Goal: Information Seeking & Learning: Learn about a topic

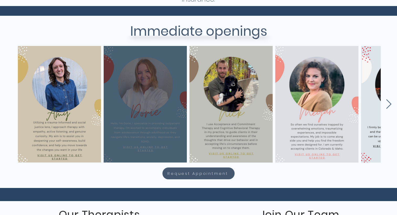
scroll to position [236, 0]
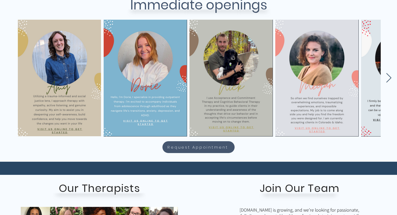
click at [386, 83] on div "main content" at bounding box center [197, 76] width 397 height 116
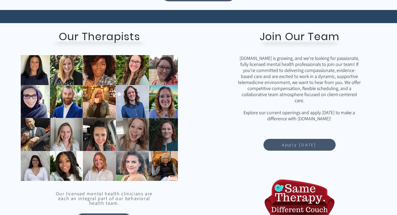
scroll to position [446, 0]
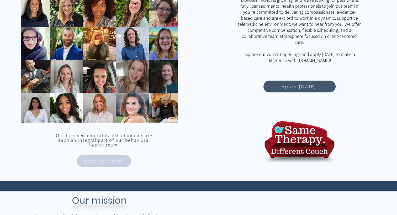
click at [110, 161] on span "Meet our team" at bounding box center [103, 161] width 41 height 6
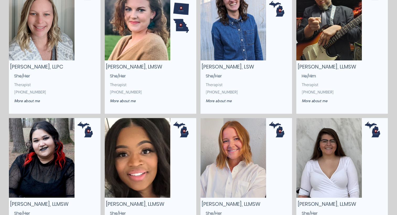
scroll to position [655, 0]
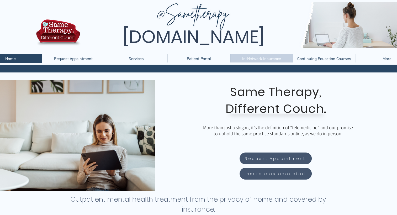
click at [275, 61] on p "In-Network Insurance" at bounding box center [261, 58] width 44 height 8
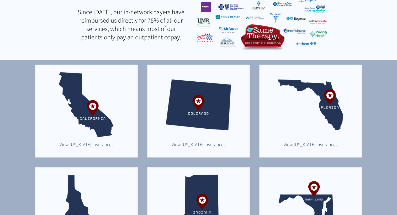
scroll to position [92, 0]
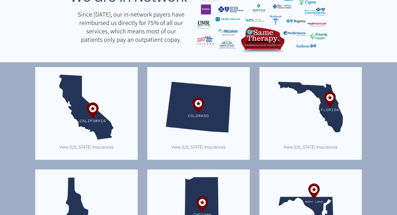
click at [330, 108] on img "main content" at bounding box center [310, 106] width 65 height 65
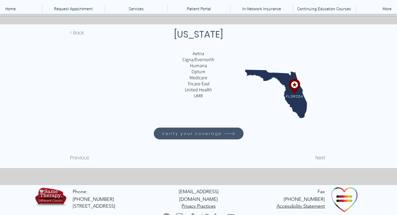
click at [203, 138] on span "Verify your coverage" at bounding box center [198, 133] width 88 height 10
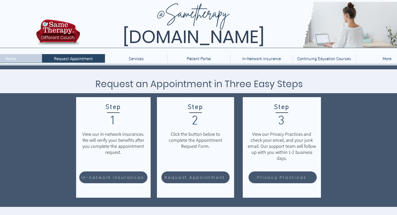
click at [13, 62] on p "Home" at bounding box center [11, 58] width 16 height 8
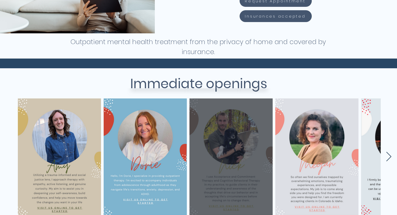
scroll to position [288, 0]
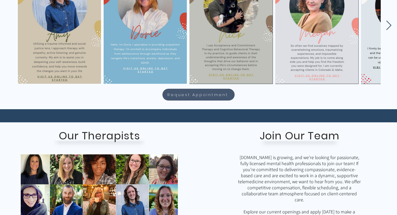
click at [391, 24] on icon "Next Item" at bounding box center [388, 25] width 6 height 10
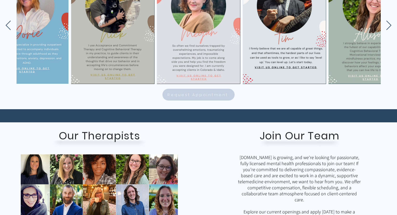
click at [206, 91] on span "Request Appointment" at bounding box center [197, 94] width 61 height 6
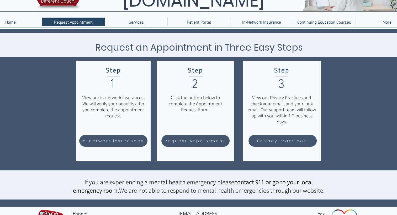
scroll to position [58, 0]
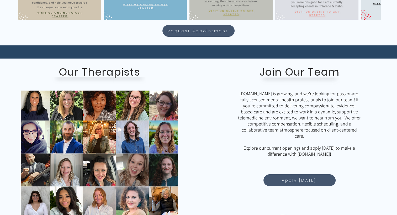
scroll to position [446, 0]
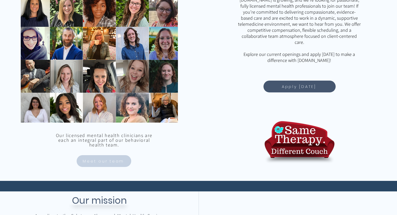
click at [115, 160] on span "Meet our team" at bounding box center [103, 161] width 41 height 6
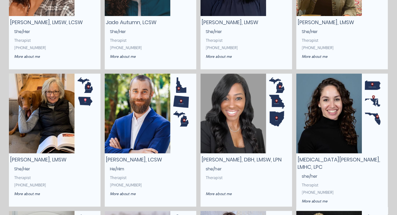
scroll to position [446, 0]
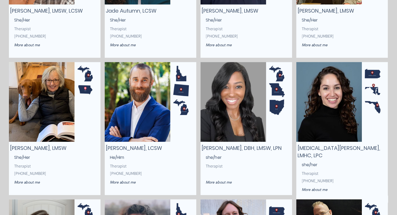
click at [348, 95] on img "main content" at bounding box center [329, 102] width 66 height 80
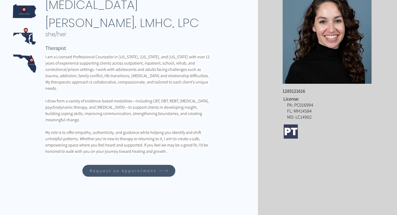
scroll to position [105, 0]
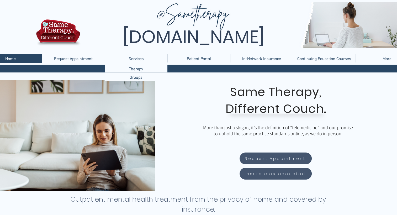
click at [128, 60] on p "Services" at bounding box center [136, 58] width 20 height 8
click at [145, 72] on div "Therapy" at bounding box center [136, 68] width 63 height 8
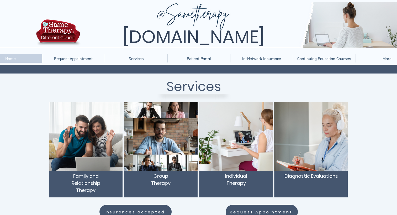
click at [15, 59] on p "Home" at bounding box center [11, 58] width 16 height 8
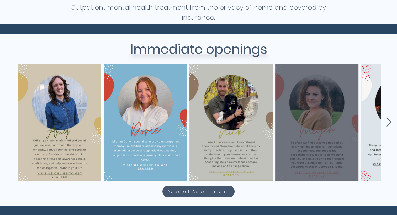
scroll to position [236, 0]
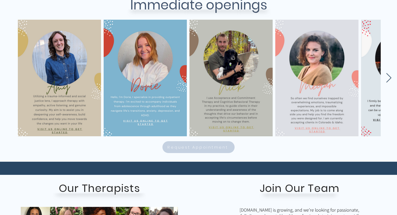
click at [221, 148] on span "Request Appointment" at bounding box center [197, 147] width 61 height 6
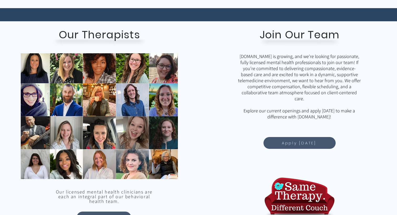
scroll to position [419, 0]
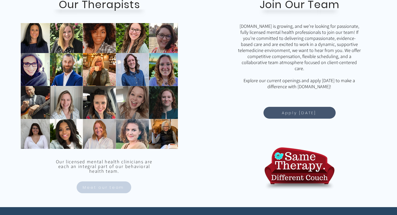
click at [94, 191] on span "Meet our team" at bounding box center [103, 187] width 53 height 10
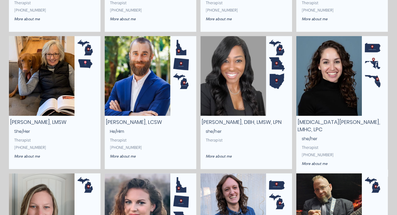
scroll to position [472, 0]
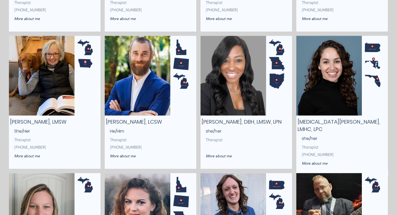
click at [336, 120] on span "Yasmin Miranda, LMHC, LPC" at bounding box center [338, 125] width 83 height 15
click at [312, 135] on span "she/her" at bounding box center [309, 138] width 16 height 6
click at [331, 103] on img "main content" at bounding box center [329, 76] width 66 height 80
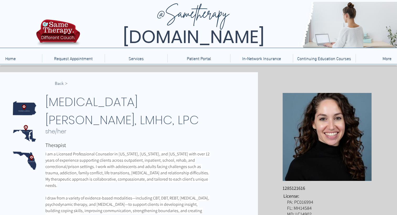
click at [314, 155] on img "main content" at bounding box center [326, 137] width 89 height 88
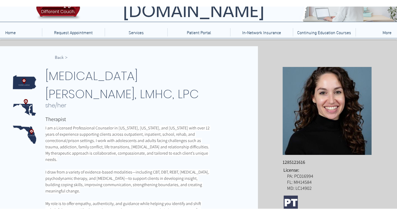
scroll to position [79, 0]
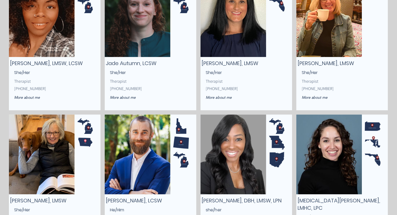
scroll to position [393, 0]
